Goal: Obtain resource: Download file/media

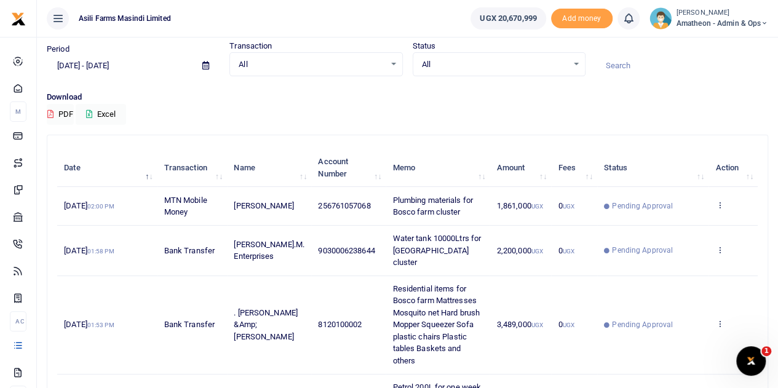
scroll to position [62, 0]
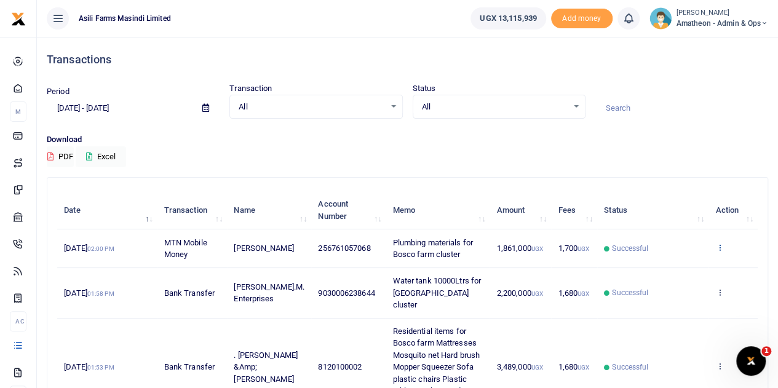
click at [719, 249] on icon at bounding box center [719, 247] width 8 height 9
click at [668, 265] on link "View details" at bounding box center [674, 268] width 97 height 17
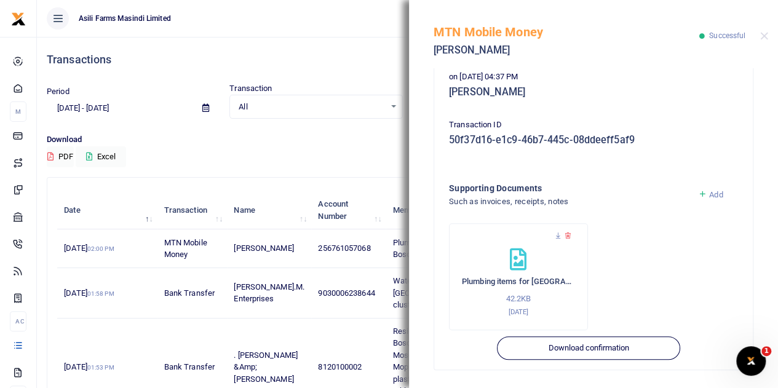
scroll to position [317, 0]
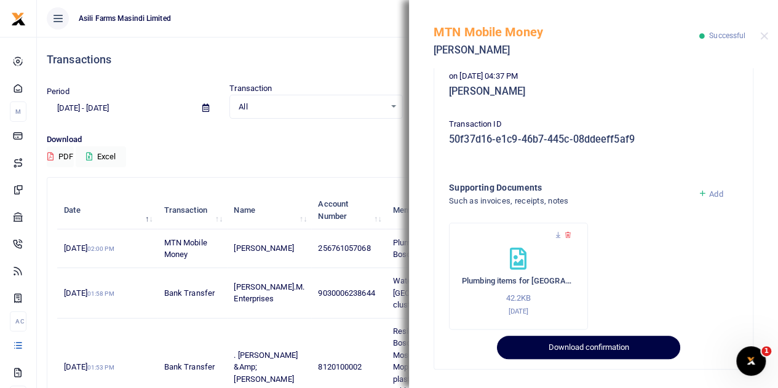
click at [571, 345] on button "Download confirmation" at bounding box center [588, 347] width 183 height 23
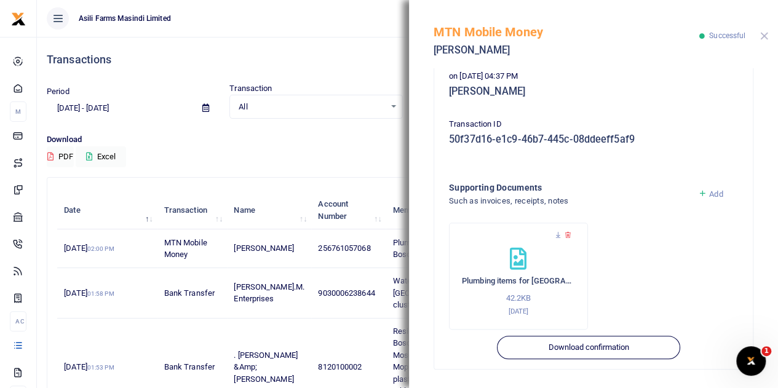
click at [764, 36] on button "Close" at bounding box center [764, 36] width 8 height 8
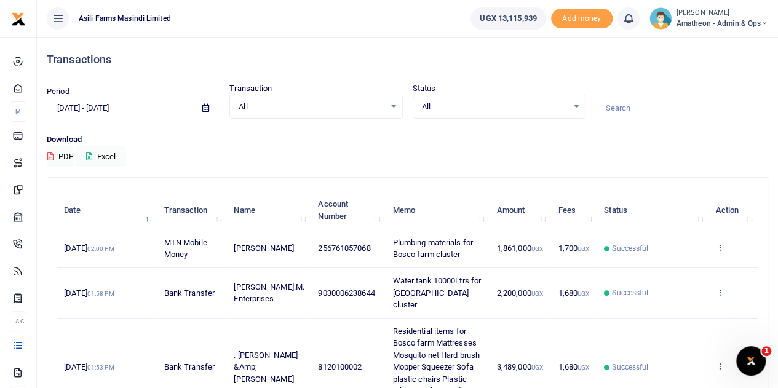
click at [718, 288] on icon at bounding box center [719, 292] width 8 height 9
click at [675, 309] on link "View details" at bounding box center [674, 306] width 97 height 17
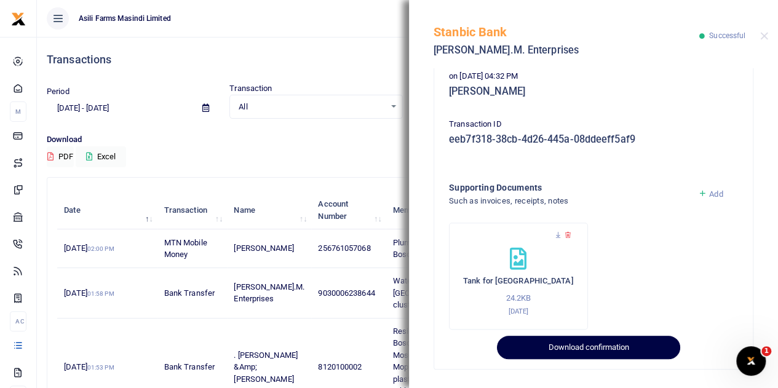
click at [606, 345] on button "Download confirmation" at bounding box center [588, 347] width 183 height 23
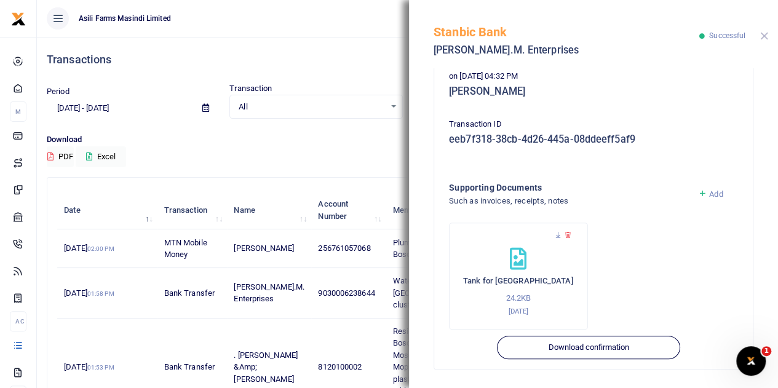
click at [762, 37] on button "Close" at bounding box center [764, 36] width 8 height 8
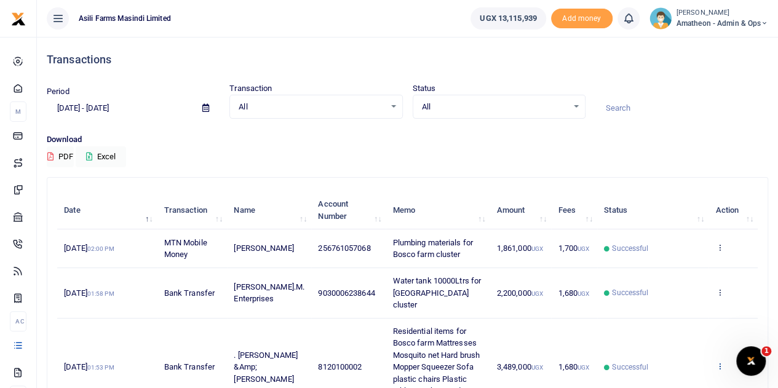
click at [720, 362] on icon at bounding box center [719, 366] width 8 height 9
click at [663, 336] on link "View details" at bounding box center [674, 344] width 97 height 17
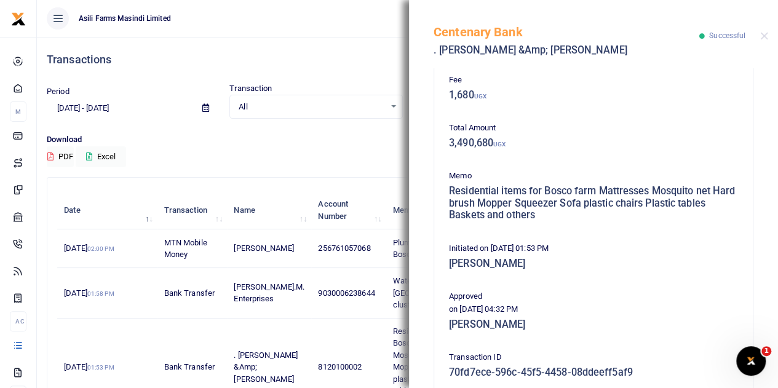
scroll to position [341, 0]
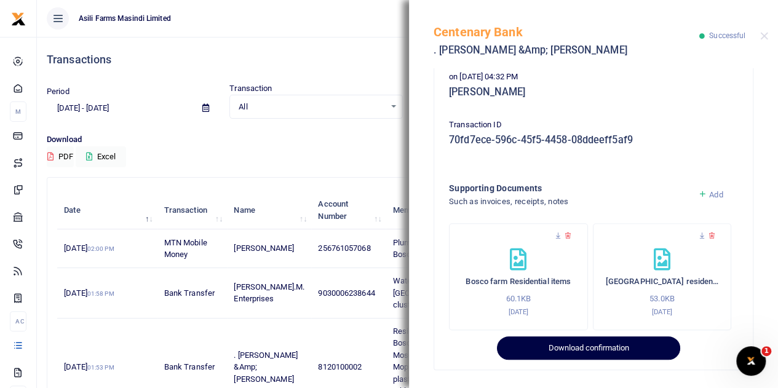
click at [595, 346] on button "Download confirmation" at bounding box center [588, 347] width 183 height 23
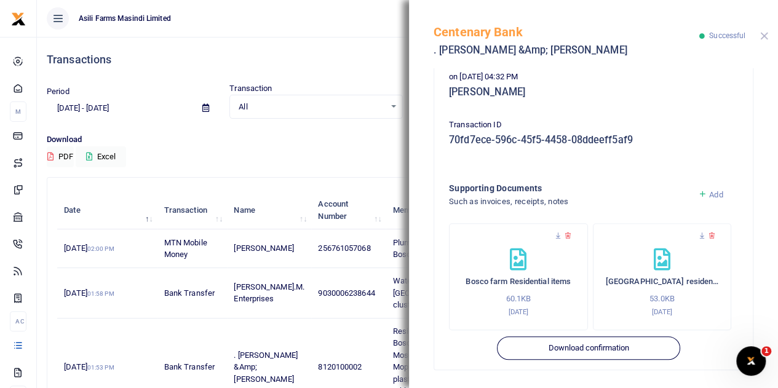
click at [764, 33] on button "Close" at bounding box center [764, 36] width 8 height 8
